Goal: Download file/media

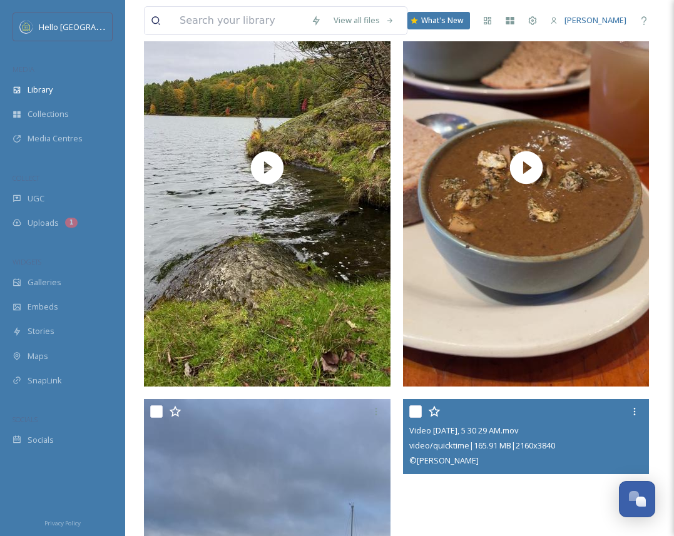
scroll to position [3551, 0]
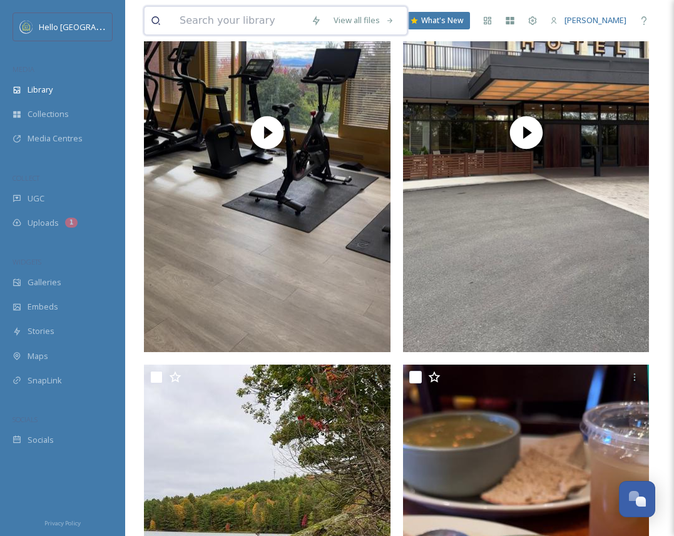
click at [208, 25] on input at bounding box center [238, 21] width 131 height 28
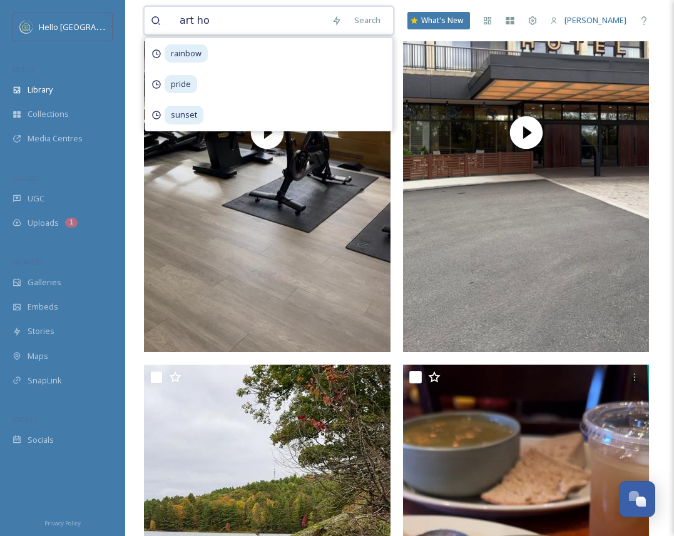
type input "art hop"
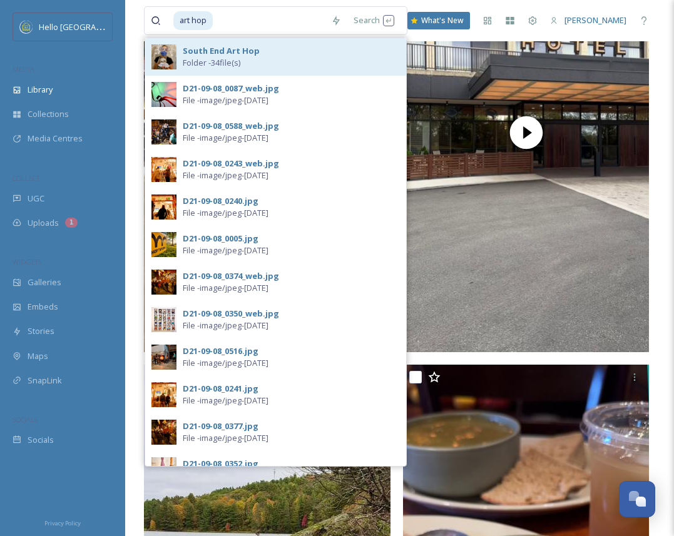
click at [213, 58] on span "Folder - 34 file(s)" at bounding box center [212, 63] width 58 height 12
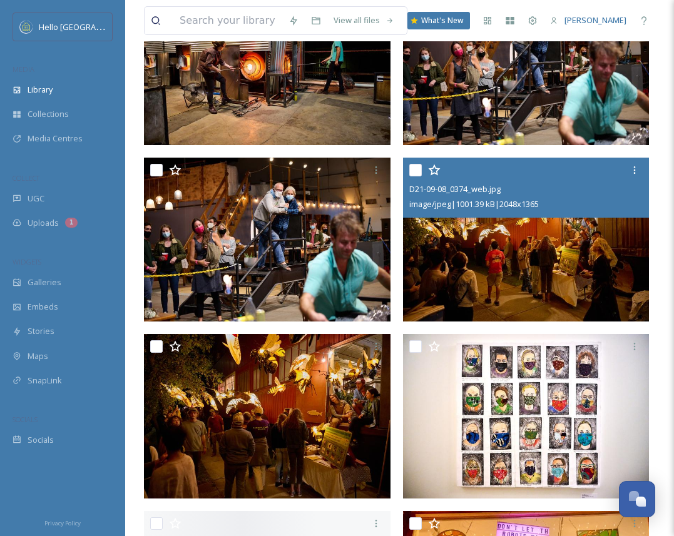
scroll to position [198, 0]
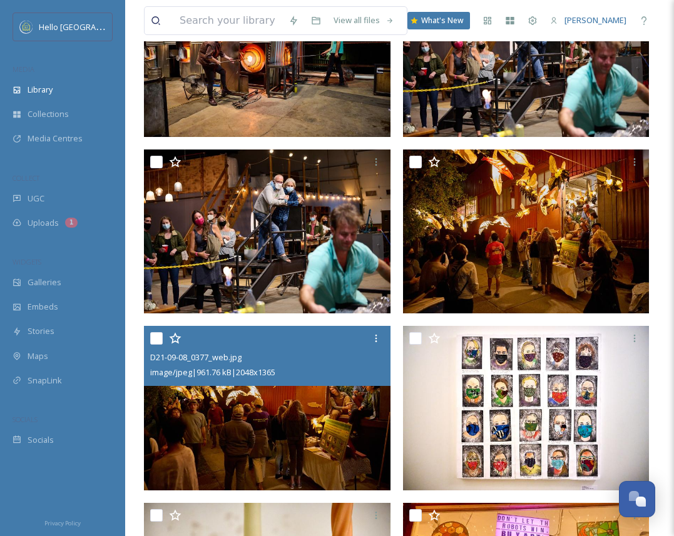
click at [262, 417] on img at bounding box center [267, 408] width 247 height 165
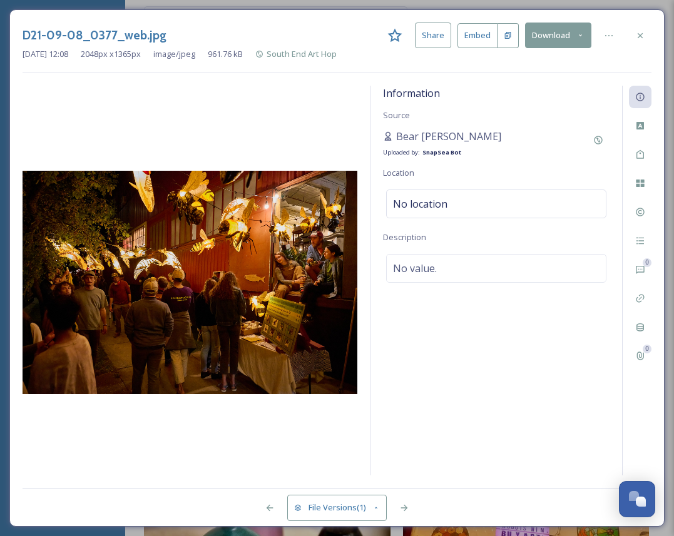
click at [539, 41] on button "Download" at bounding box center [558, 36] width 66 height 26
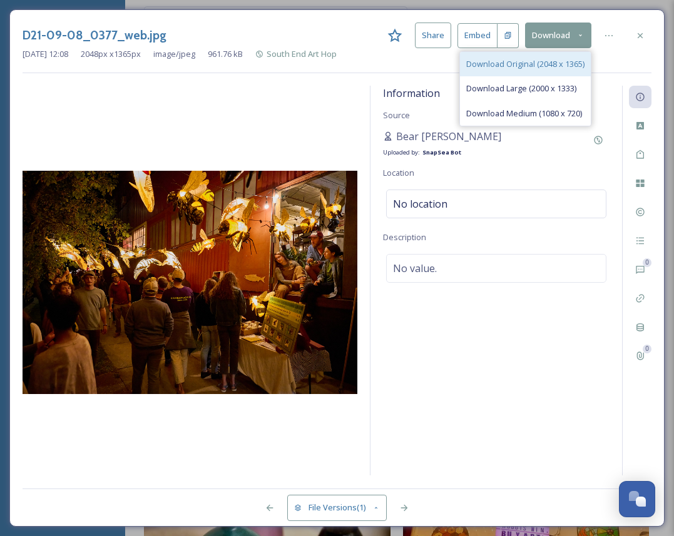
click at [558, 64] on span "Download Original (2048 x 1365)" at bounding box center [525, 64] width 118 height 12
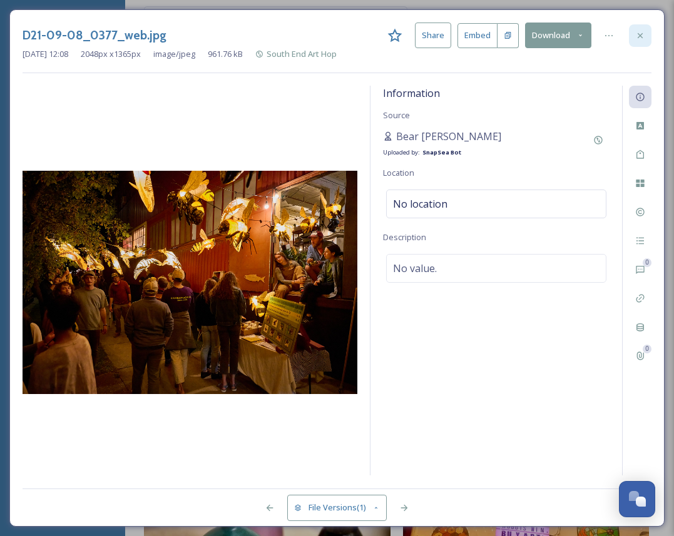
click at [643, 33] on icon at bounding box center [640, 36] width 10 height 10
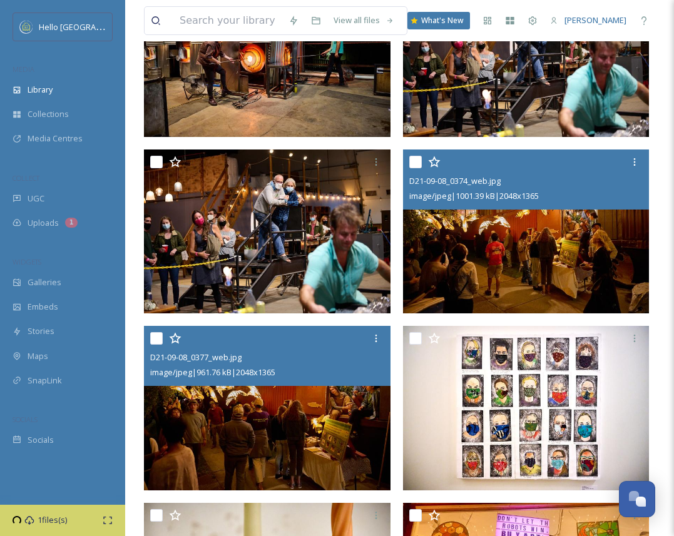
click at [531, 267] on img at bounding box center [526, 232] width 247 height 165
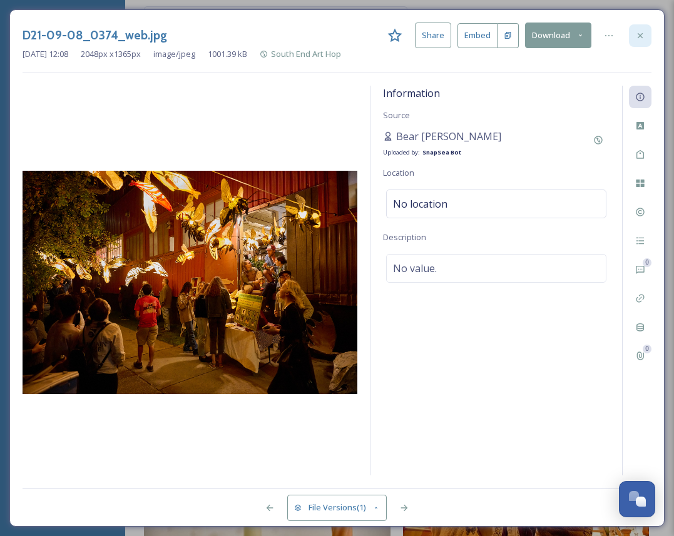
click at [640, 28] on div at bounding box center [640, 35] width 23 height 23
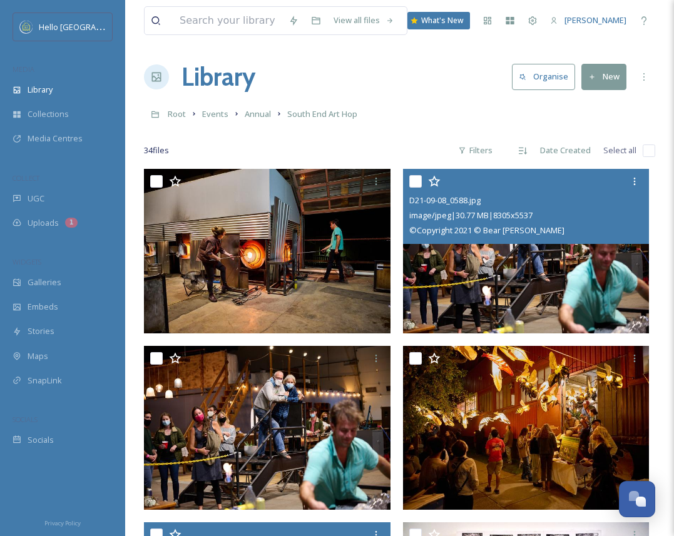
scroll to position [2, 0]
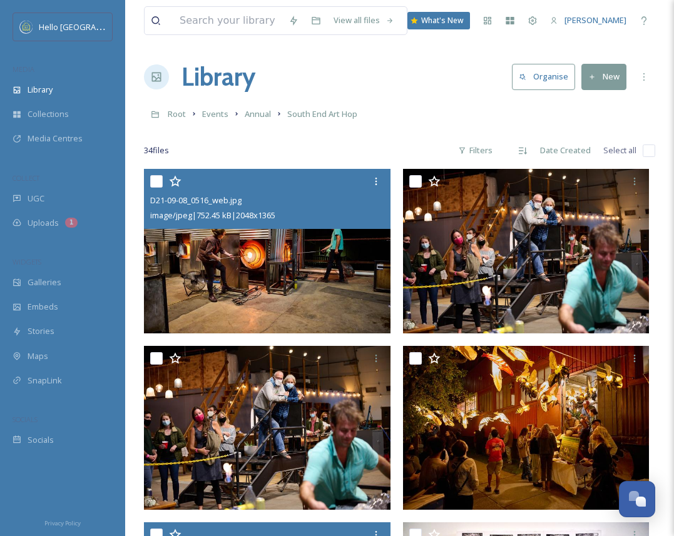
click at [292, 292] on img at bounding box center [267, 251] width 247 height 165
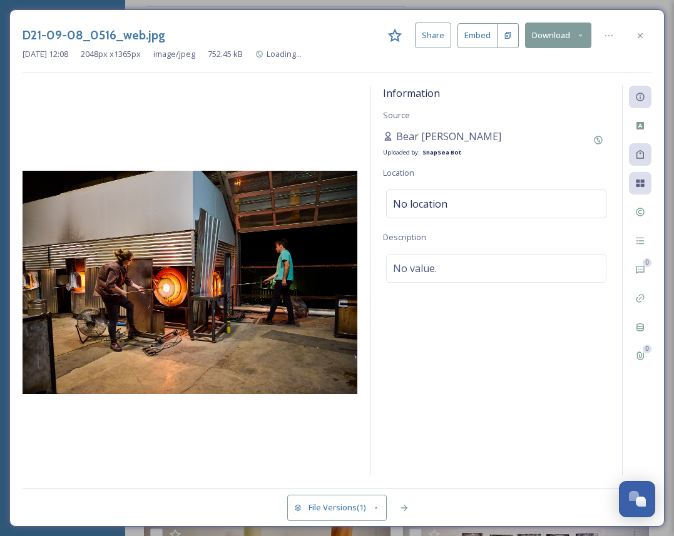
click at [632, 22] on div "D21-09-08_0516_web.jpg Share Embed Download [DATE] 12:08 2048 px x 1365 px imag…" at bounding box center [336, 268] width 655 height 518
click at [640, 26] on div at bounding box center [640, 35] width 23 height 23
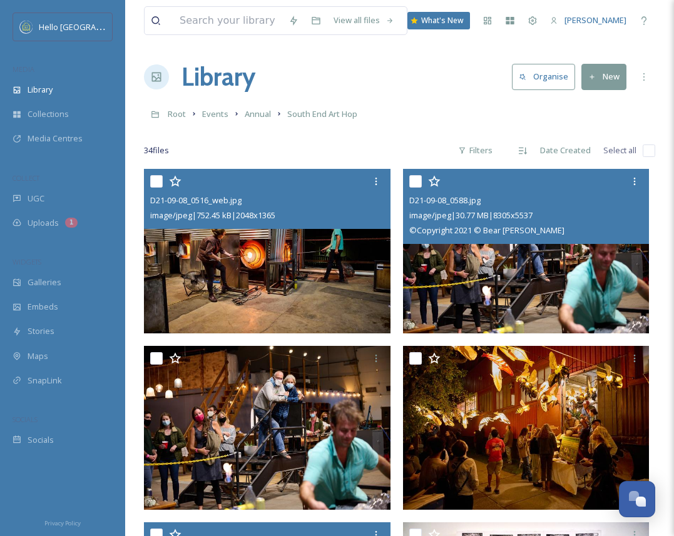
click at [568, 243] on div "D21-09-08_0588.jpg image/jpeg | 30.77 MB | 8305 x 5537 © Copyright 2021 © Bear …" at bounding box center [526, 206] width 247 height 75
click at [570, 257] on img at bounding box center [526, 251] width 247 height 165
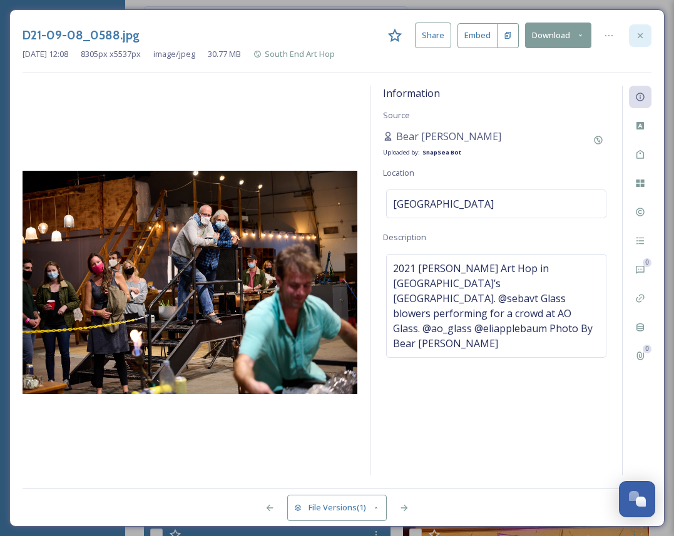
click at [638, 40] on div at bounding box center [640, 35] width 23 height 23
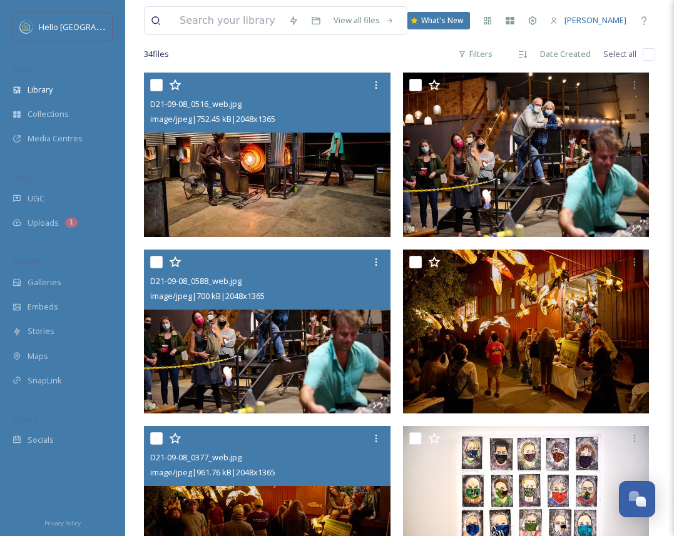
scroll to position [113, 0]
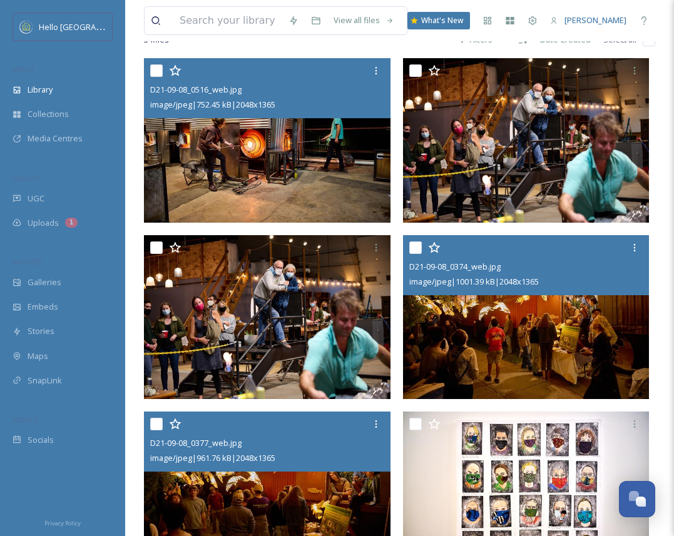
click at [541, 351] on img at bounding box center [526, 317] width 247 height 165
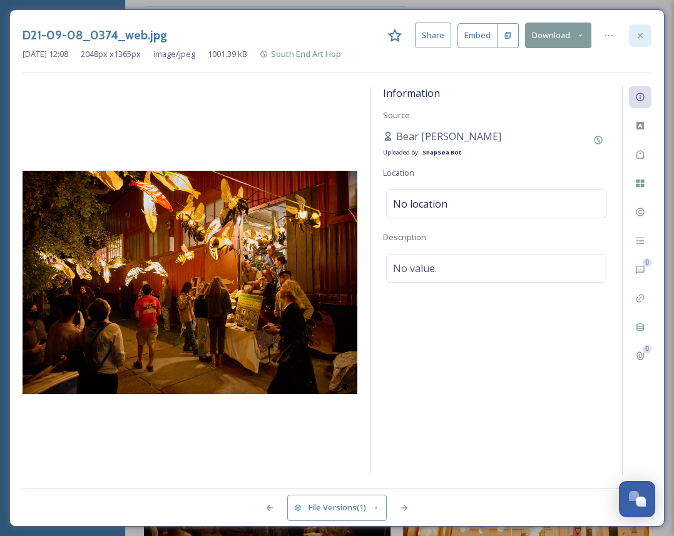
click at [647, 39] on div at bounding box center [640, 35] width 23 height 23
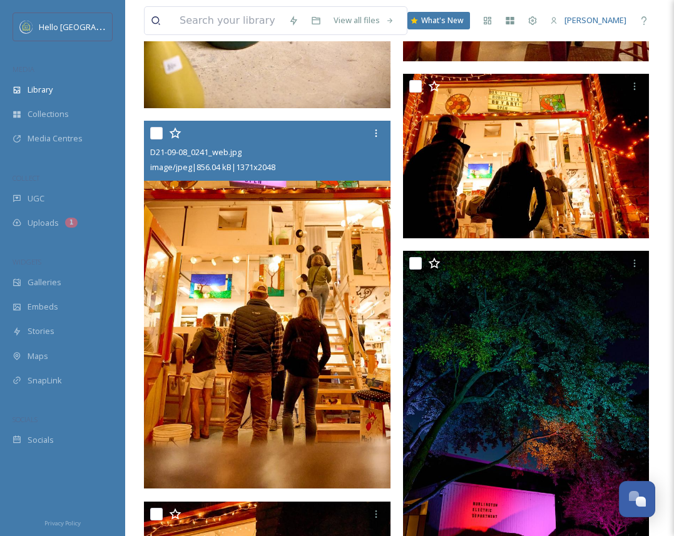
scroll to position [965, 0]
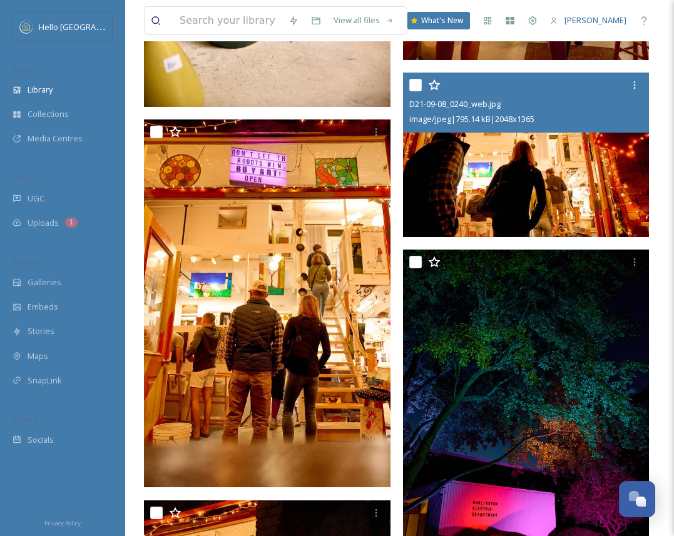
click at [580, 155] on img at bounding box center [526, 155] width 247 height 165
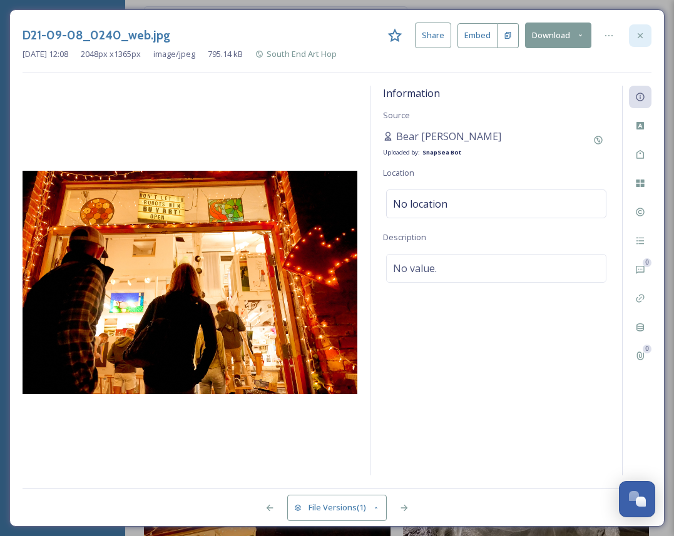
click at [639, 33] on icon at bounding box center [640, 35] width 5 height 5
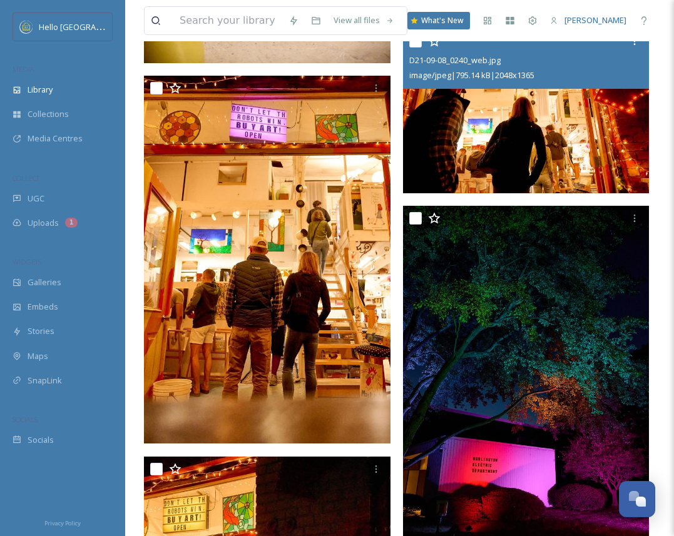
scroll to position [1001, 0]
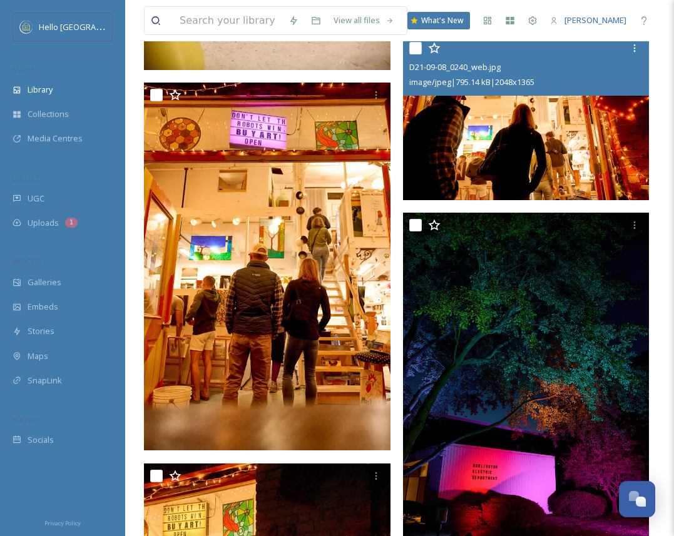
click at [547, 144] on img at bounding box center [526, 118] width 247 height 165
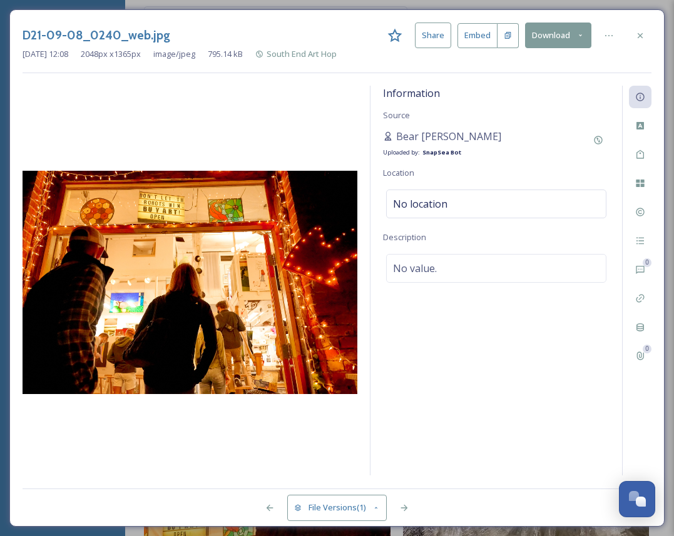
click at [580, 30] on button "Download" at bounding box center [558, 36] width 66 height 26
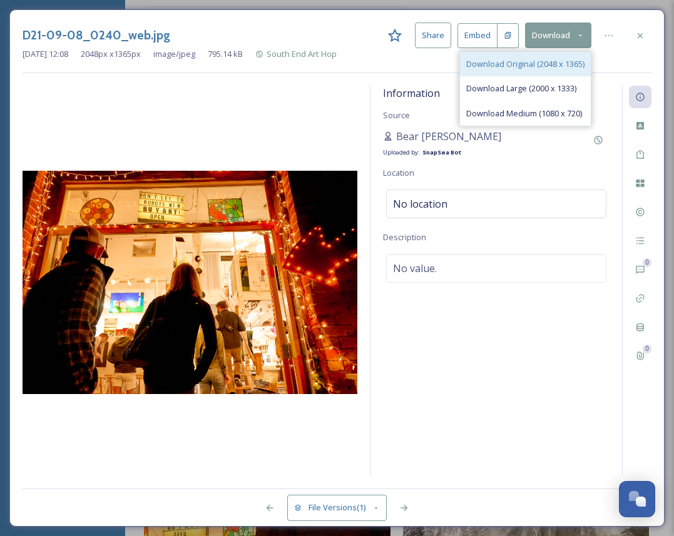
click at [560, 56] on div "Download Original (2048 x 1365)" at bounding box center [525, 64] width 131 height 24
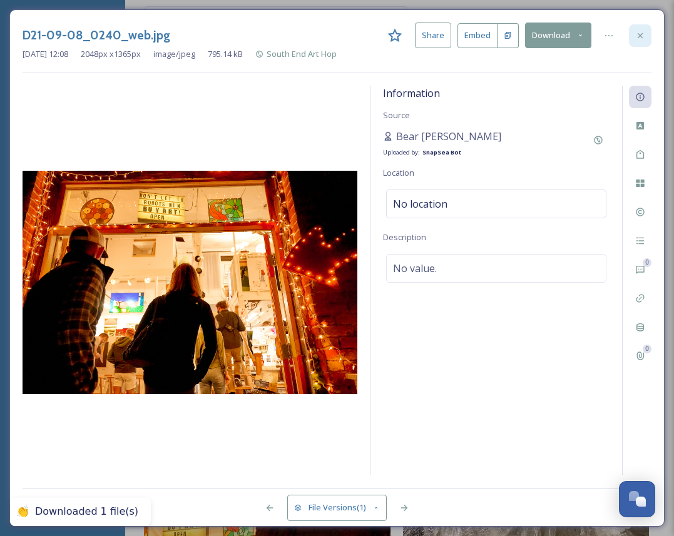
click at [640, 37] on icon at bounding box center [640, 36] width 10 height 10
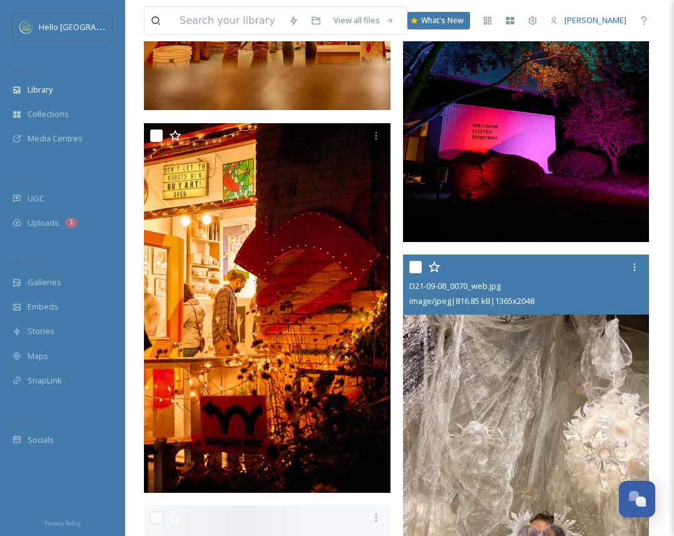
scroll to position [1358, 0]
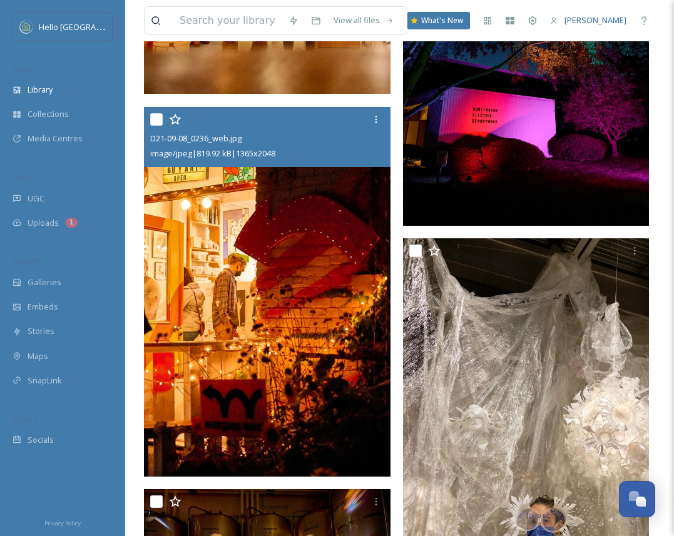
click at [339, 306] on img at bounding box center [267, 292] width 247 height 370
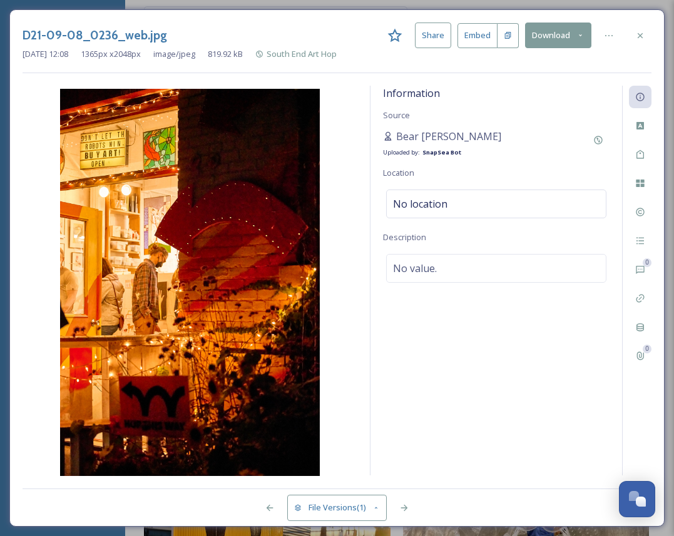
click at [557, 38] on button "Download" at bounding box center [558, 36] width 66 height 26
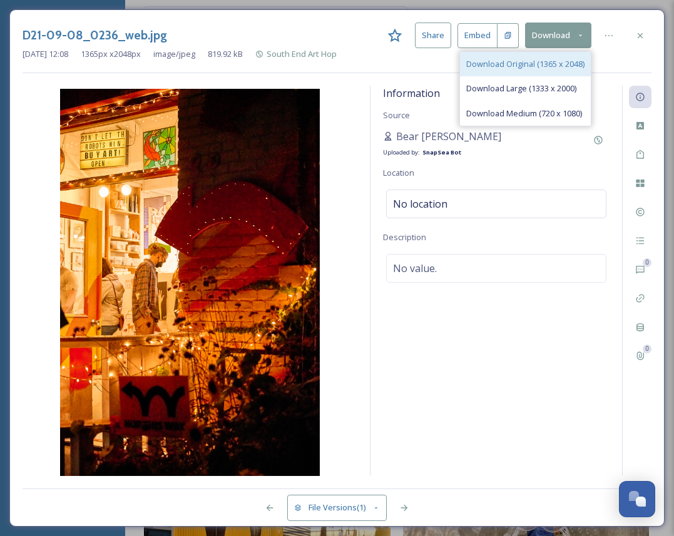
click at [558, 60] on span "Download Original (1365 x 2048)" at bounding box center [525, 64] width 118 height 12
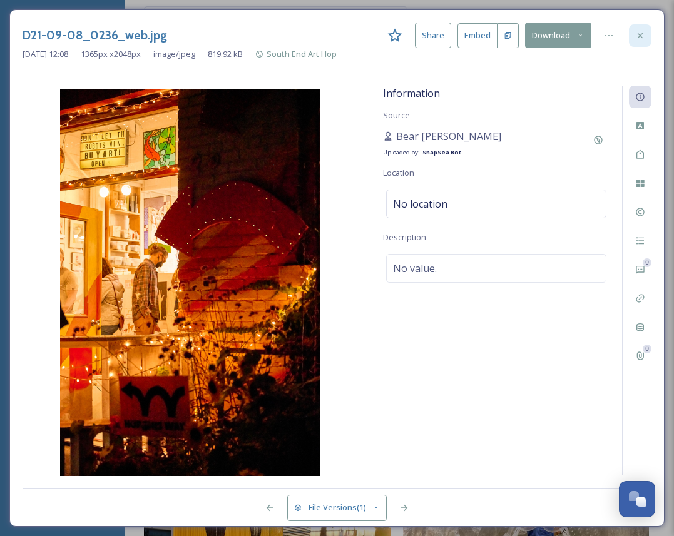
click at [645, 33] on icon at bounding box center [640, 36] width 10 height 10
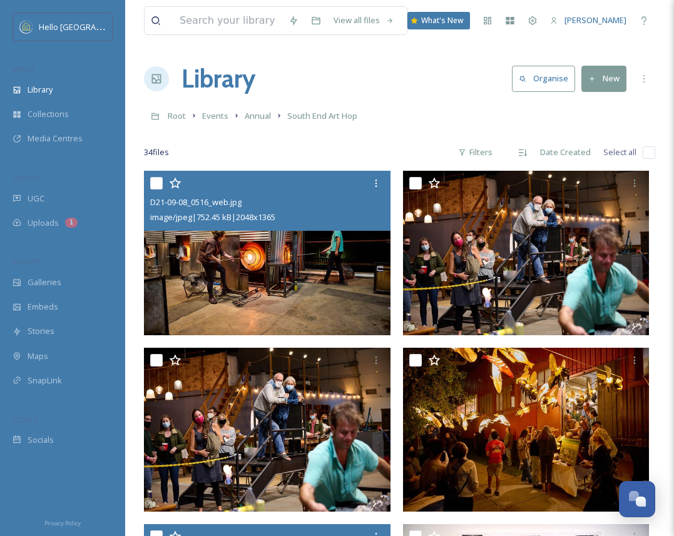
click at [208, 6] on div "View all files What's New [PERSON_NAME]" at bounding box center [399, 20] width 511 height 41
click at [215, 13] on input at bounding box center [227, 21] width 109 height 28
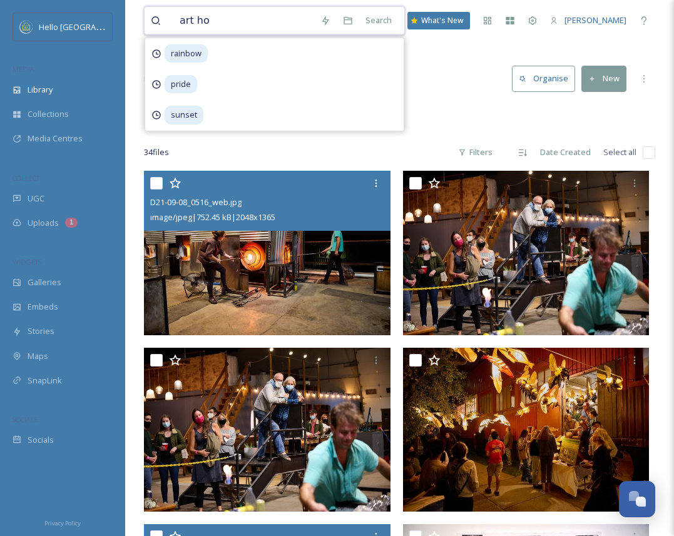
type input "art hop"
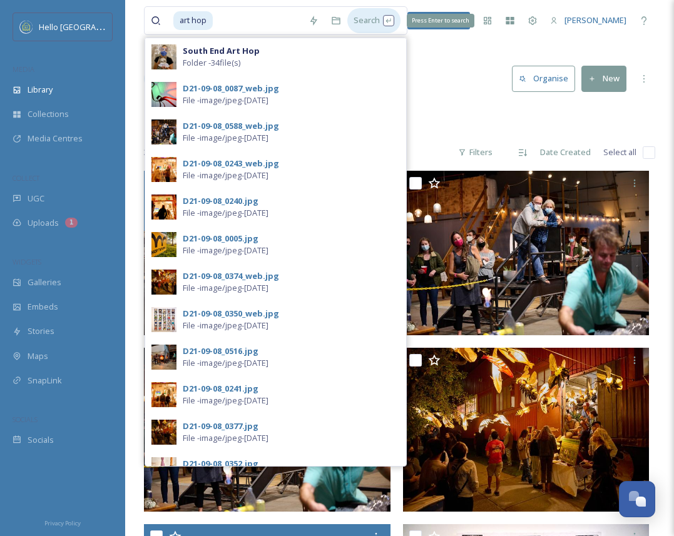
click at [401, 18] on div "Search Press Enter to search" at bounding box center [373, 20] width 53 height 24
